Goal: Browse casually

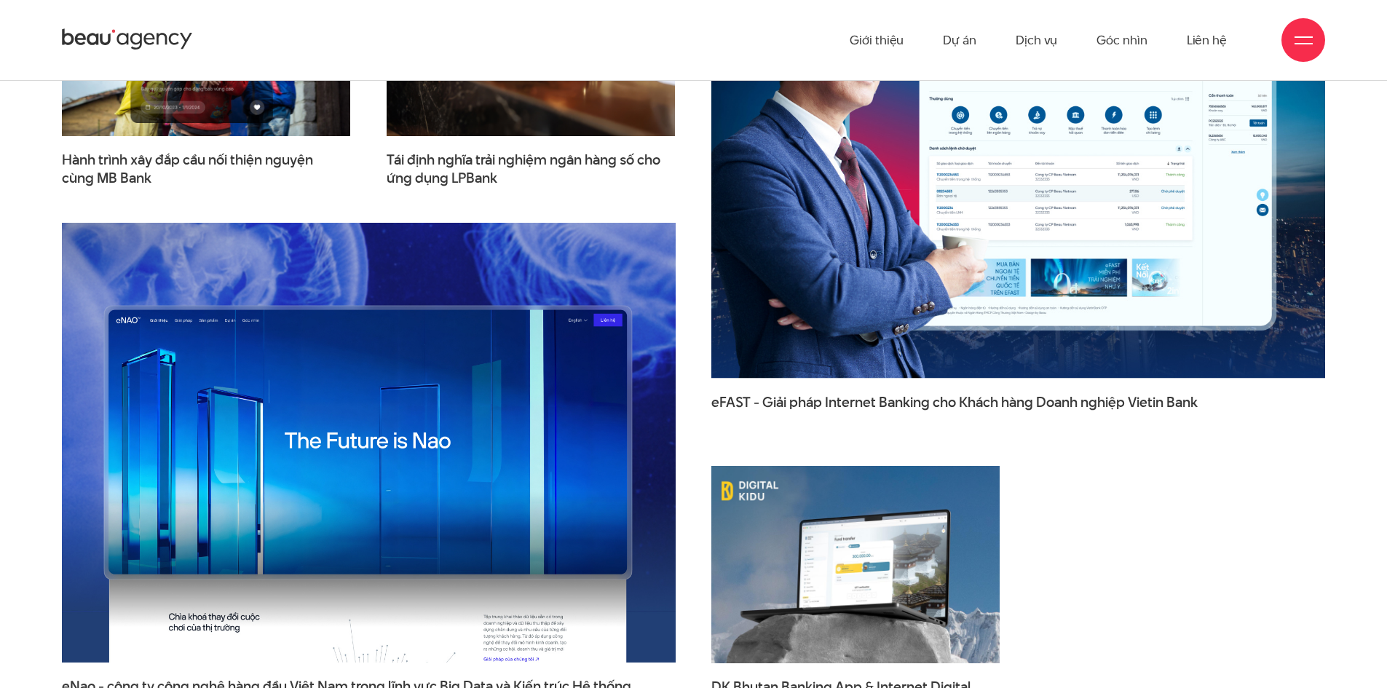
scroll to position [2038, 0]
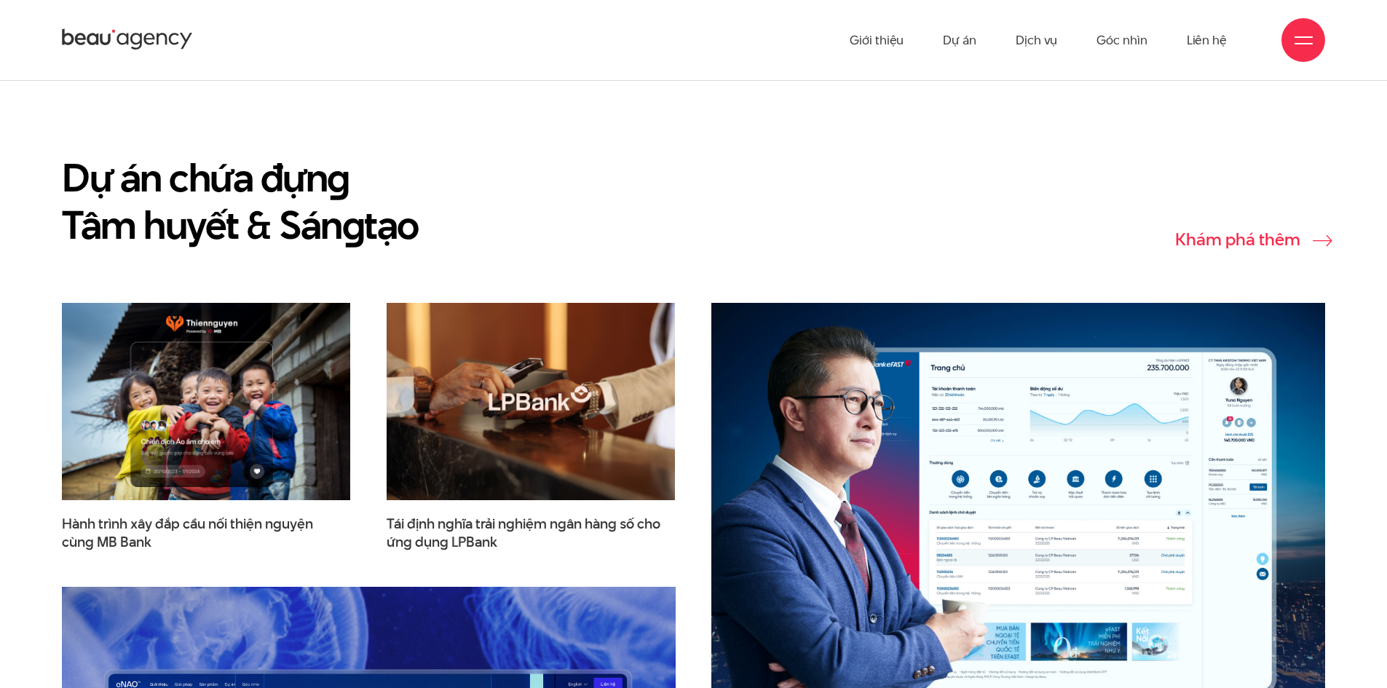
click at [1282, 230] on link "Khám phá thêm" at bounding box center [1250, 239] width 150 height 18
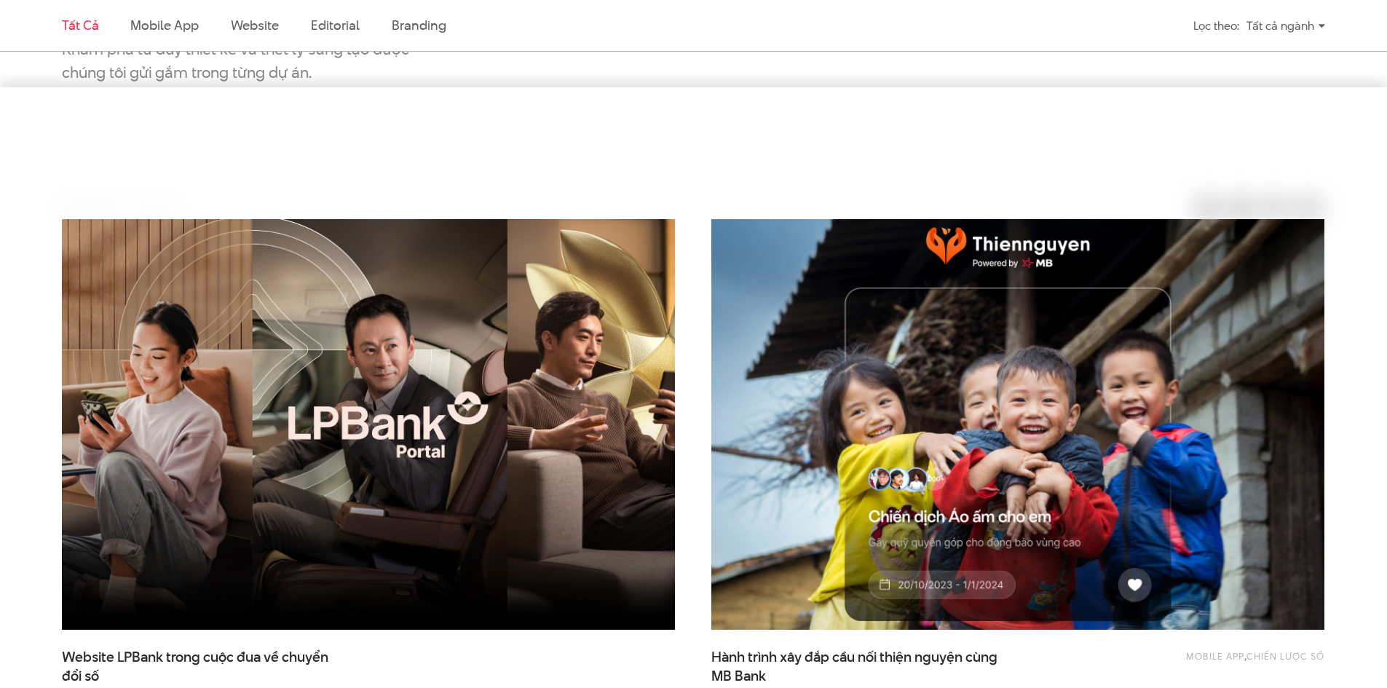
scroll to position [655, 0]
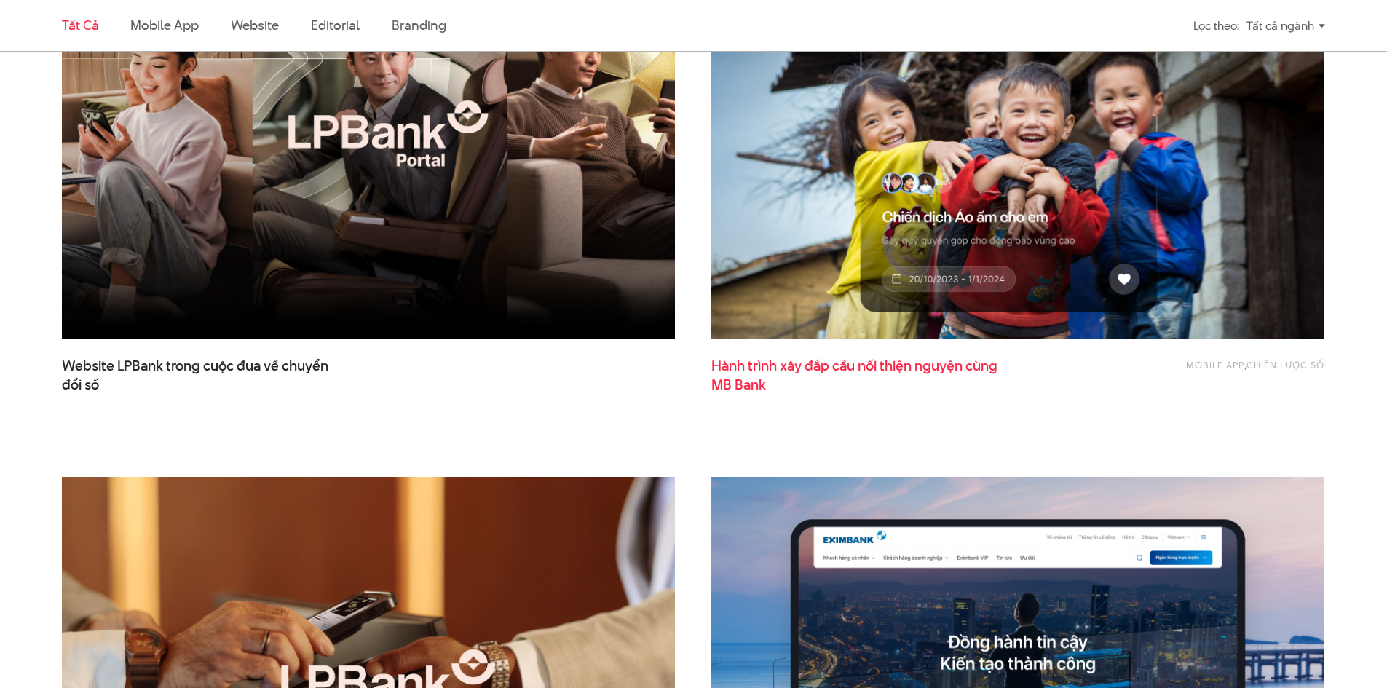
click at [765, 368] on span "Hành trình xây đắp cầu nối thiện nguyện cùng MB Bank" at bounding box center [856, 375] width 291 height 36
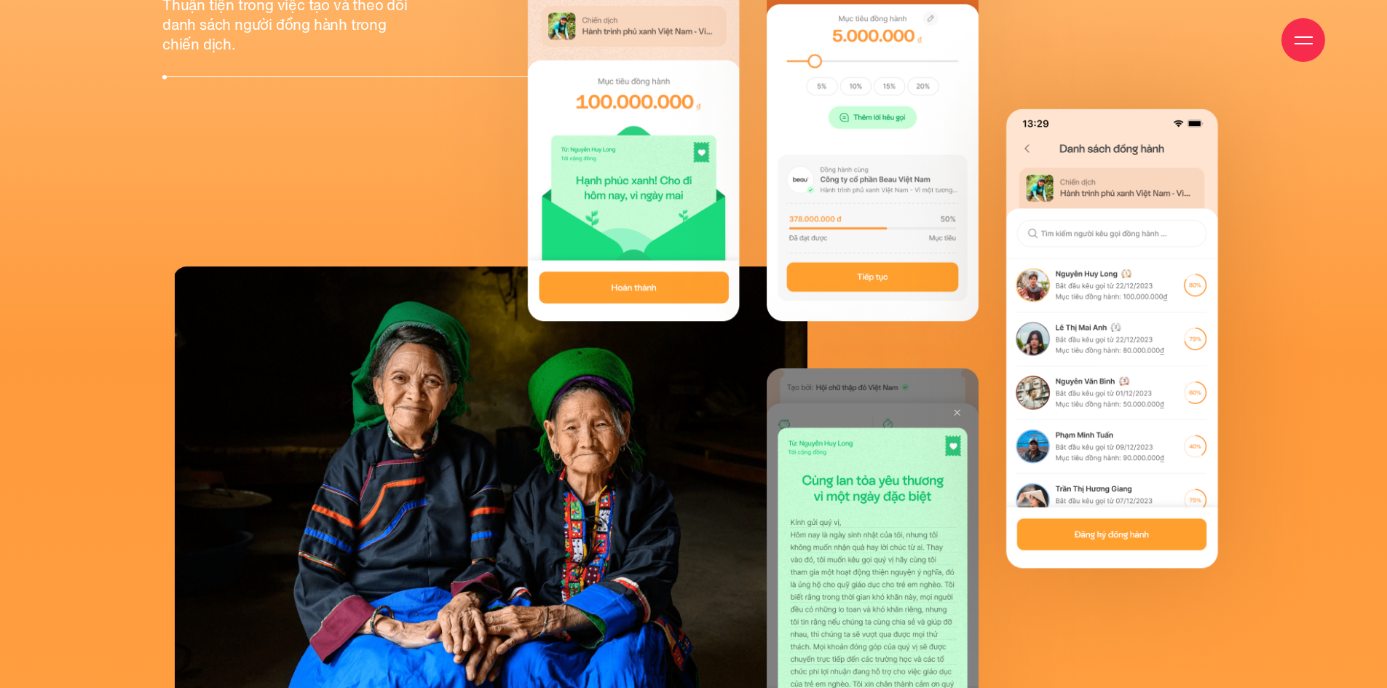
scroll to position [15940, 0]
